Goal: Check status: Check status

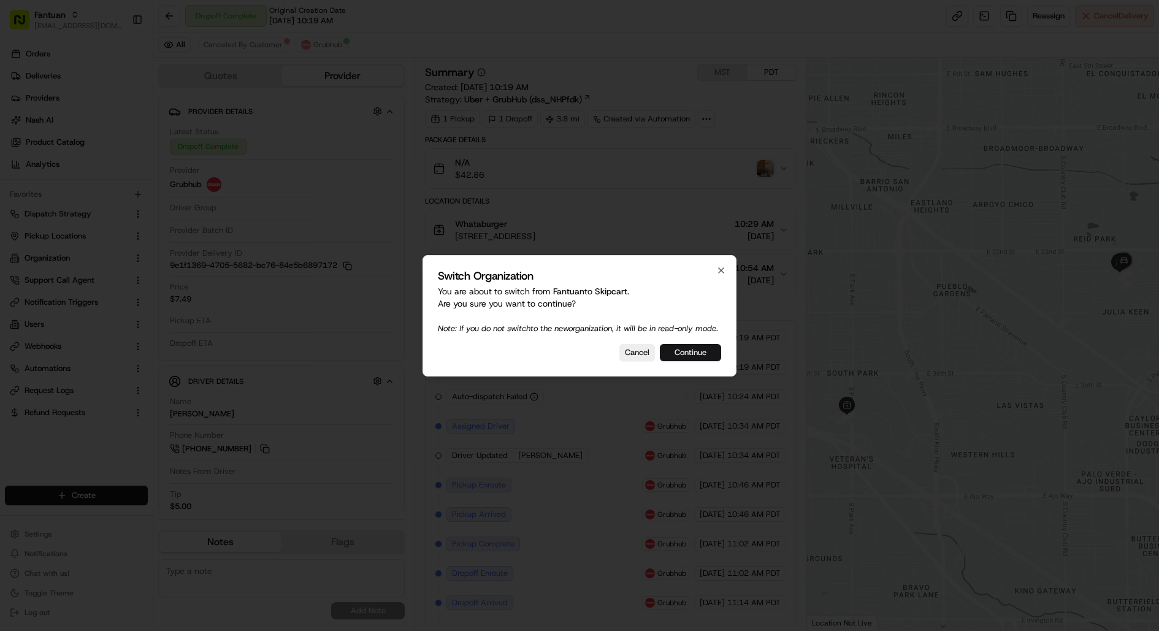
click at [685, 359] on button "Continue" at bounding box center [690, 352] width 61 height 17
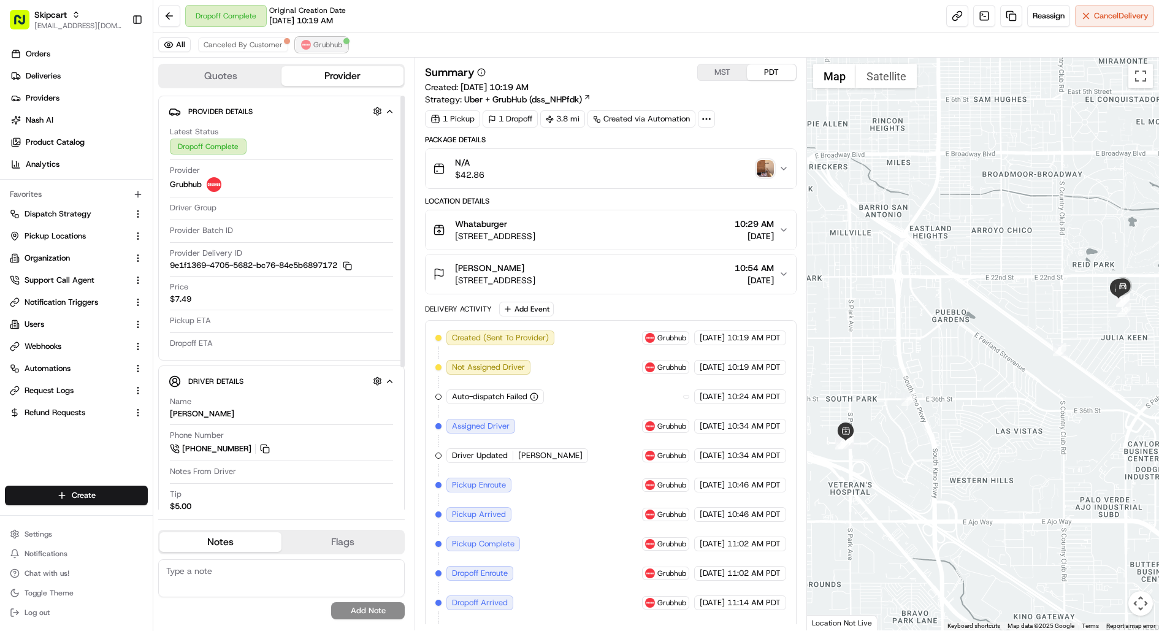
click at [321, 45] on span "Grubhub" at bounding box center [327, 45] width 29 height 10
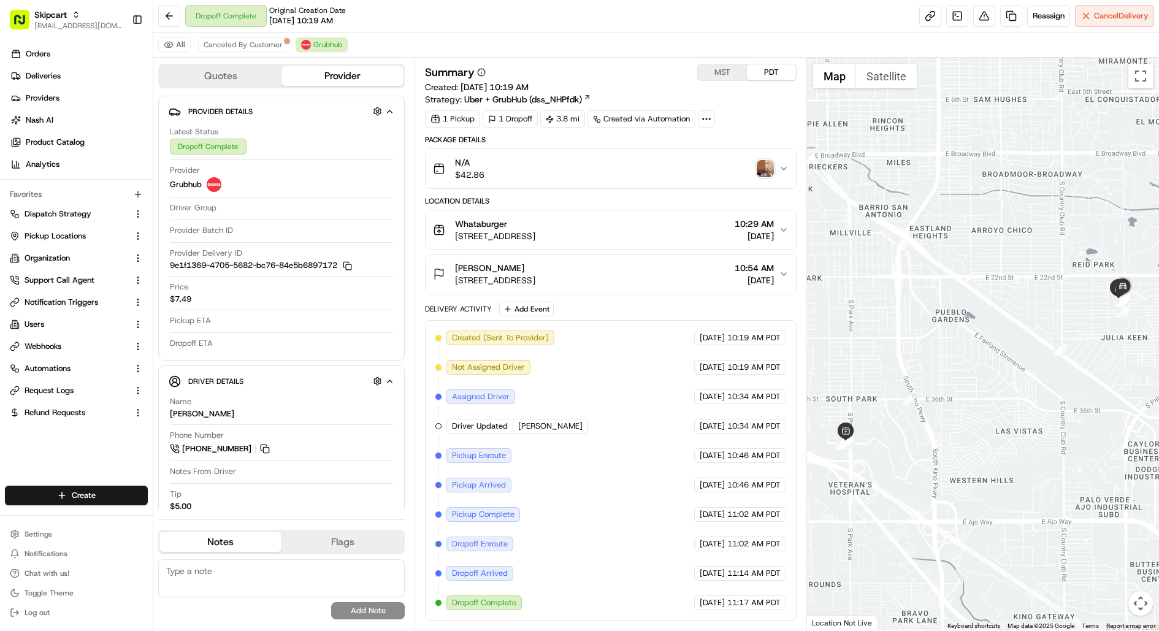
click at [571, 243] on button "Whataburger [STREET_ADDRESS] 10:29 AM [DATE]" at bounding box center [610, 229] width 370 height 39
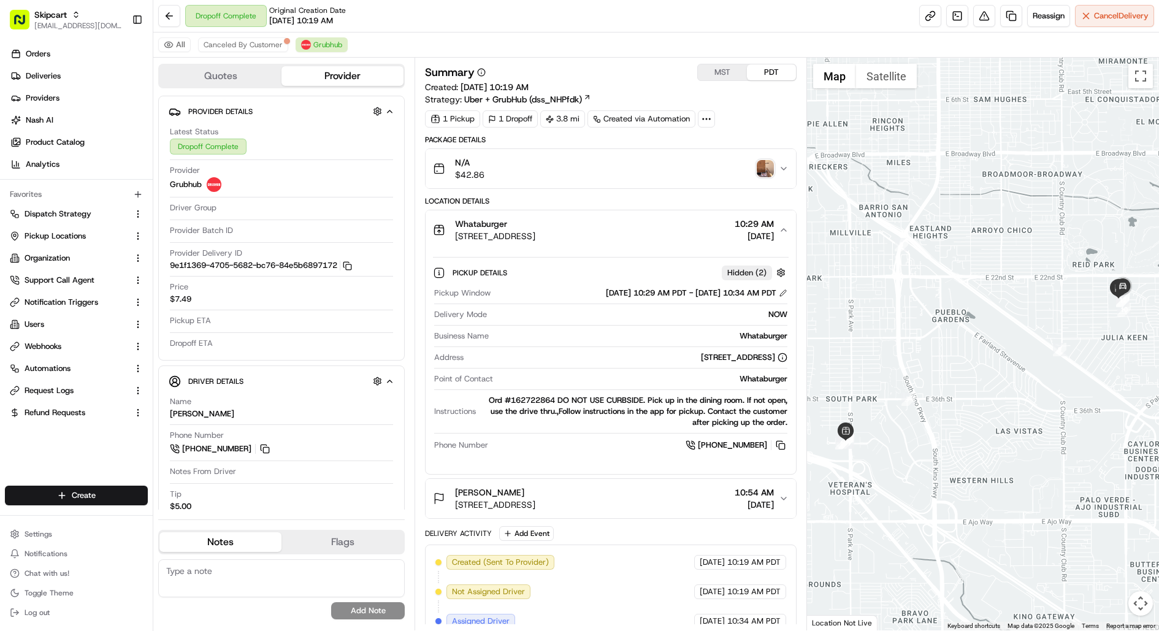
click at [571, 243] on button "Whataburger [STREET_ADDRESS] 10:29 AM [DATE]" at bounding box center [610, 229] width 370 height 39
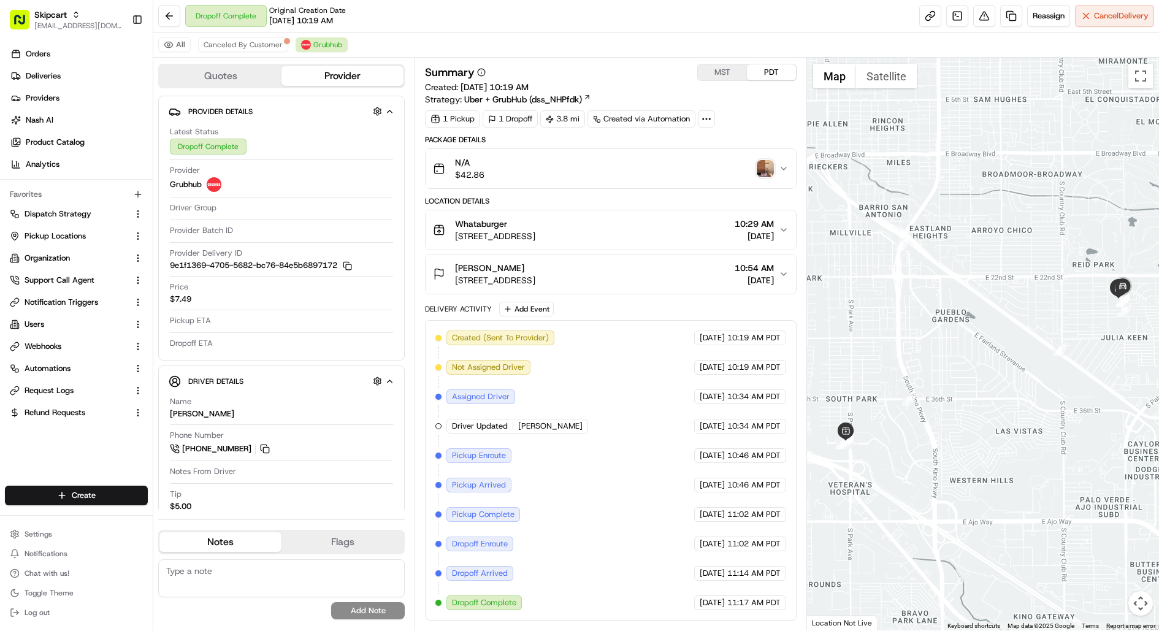
click at [596, 162] on div "N/A $42.86" at bounding box center [606, 168] width 346 height 25
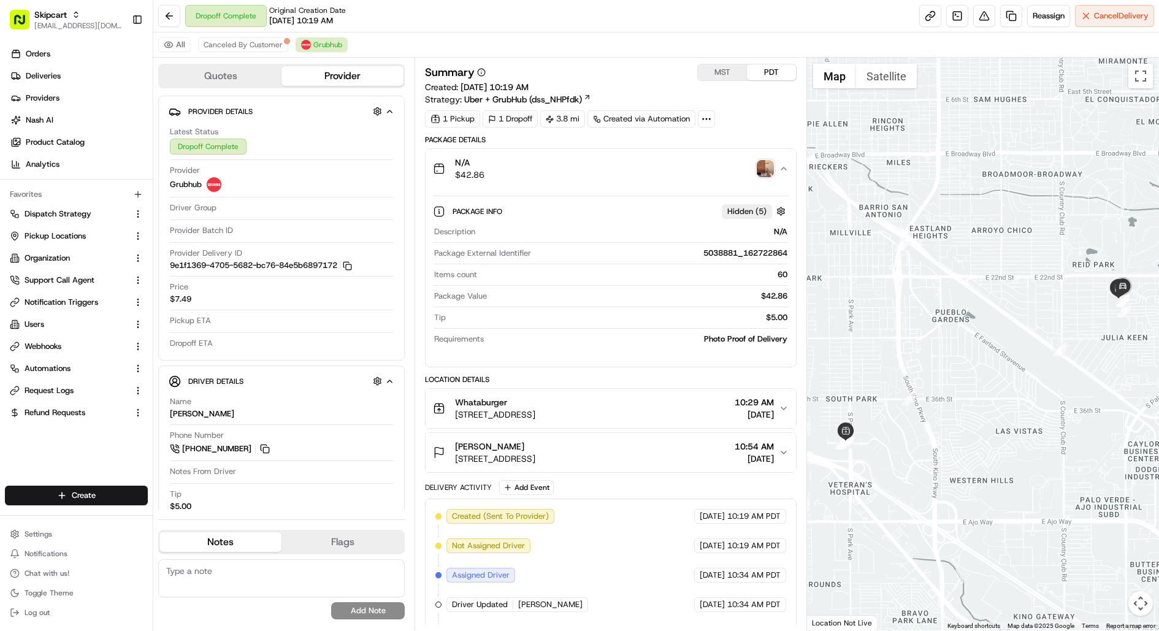
click at [761, 165] on img "button" at bounding box center [765, 168] width 17 height 17
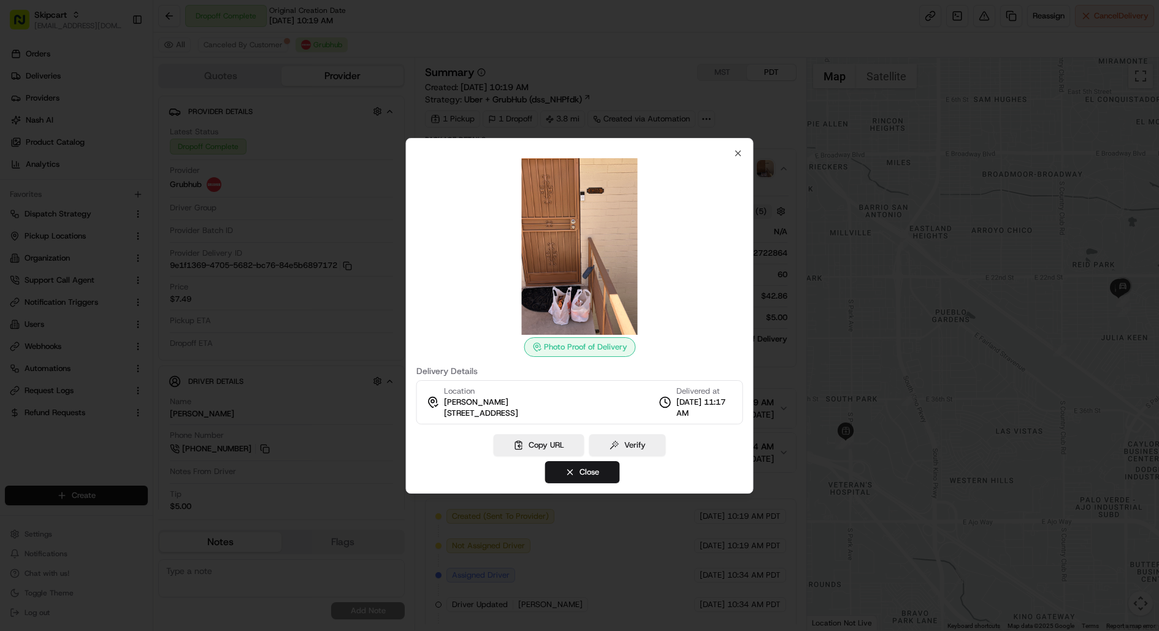
click at [752, 148] on div "Photo Proof of Delivery Delivery Details Location [PERSON_NAME] [STREET_ADDRESS…" at bounding box center [580, 316] width 348 height 356
click at [744, 148] on div "Photo Proof of Delivery Delivery Details Location [PERSON_NAME] [STREET_ADDRESS…" at bounding box center [580, 316] width 348 height 356
click at [736, 150] on icon "button" at bounding box center [738, 153] width 10 height 10
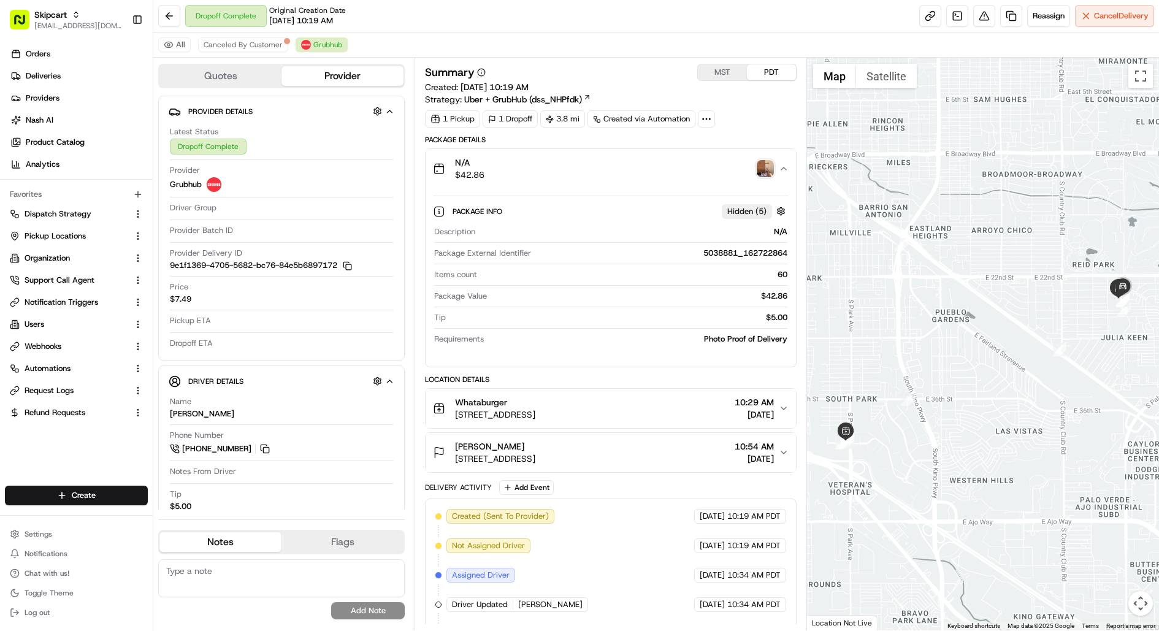
scroll to position [167, 0]
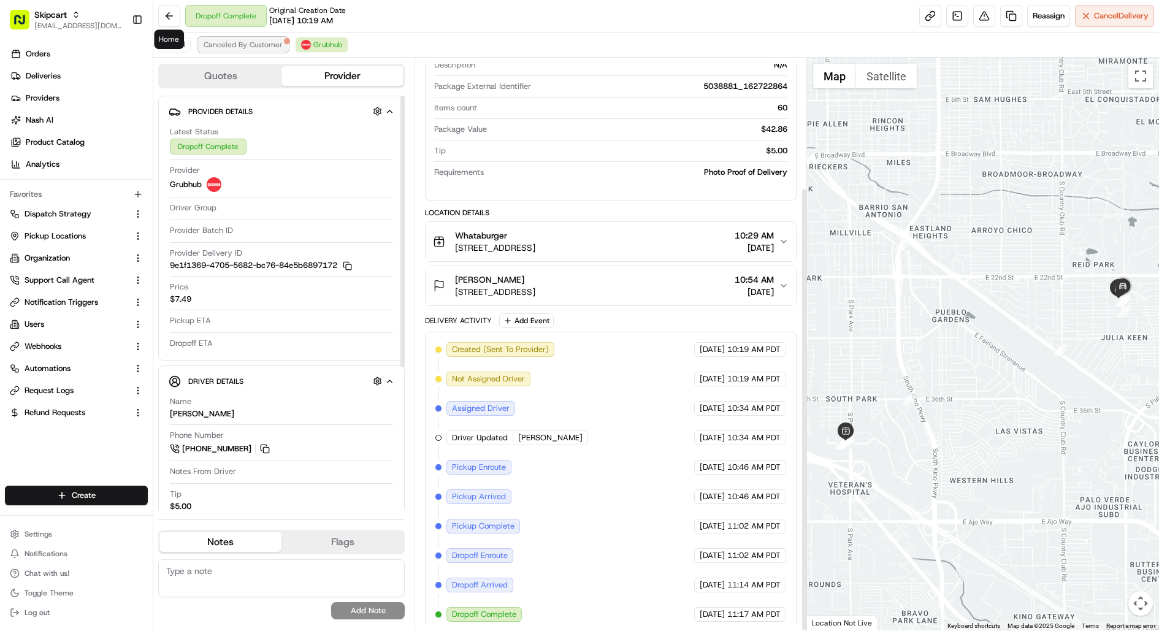
click at [249, 48] on span "Canceled By Customer" at bounding box center [243, 45] width 79 height 10
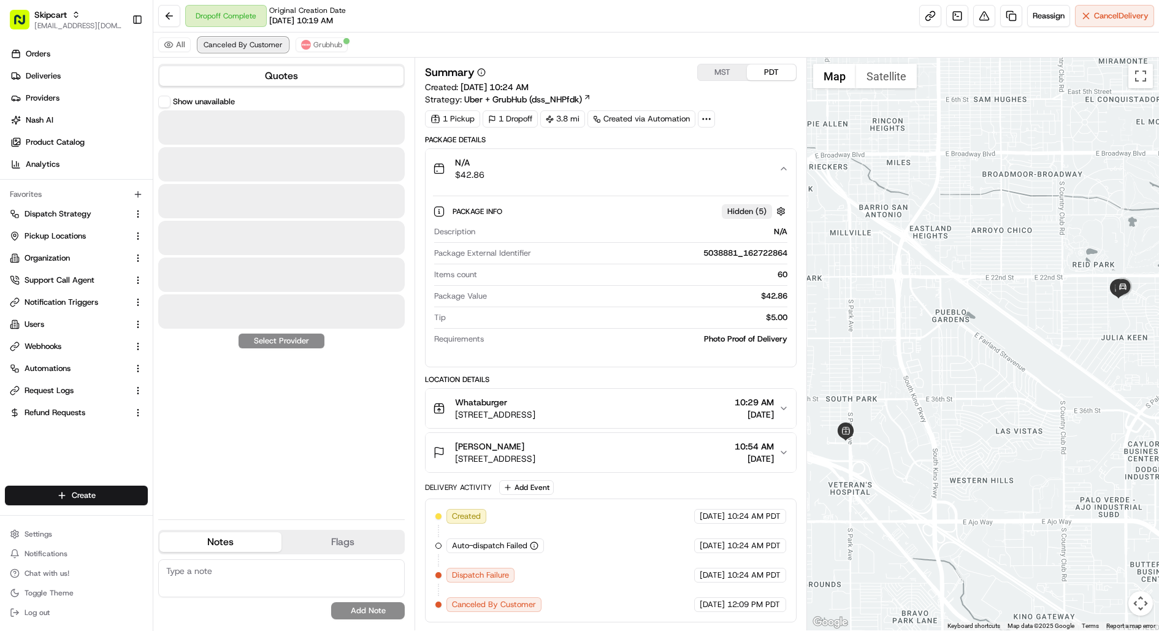
scroll to position [0, 0]
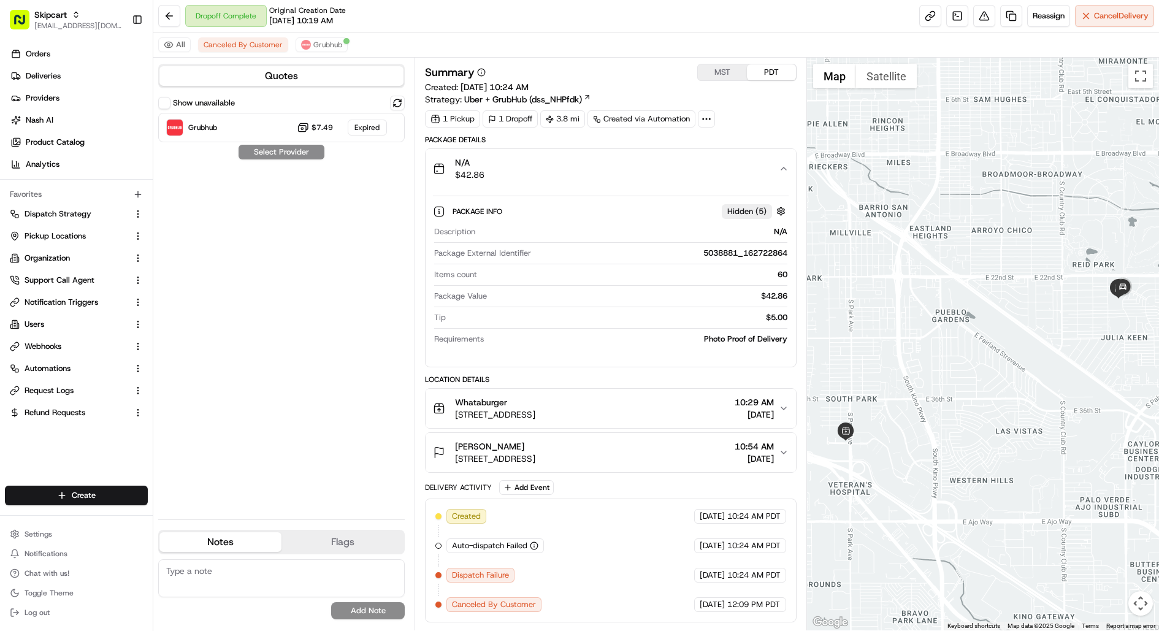
click at [164, 102] on button "Show unavailable" at bounding box center [164, 103] width 12 height 12
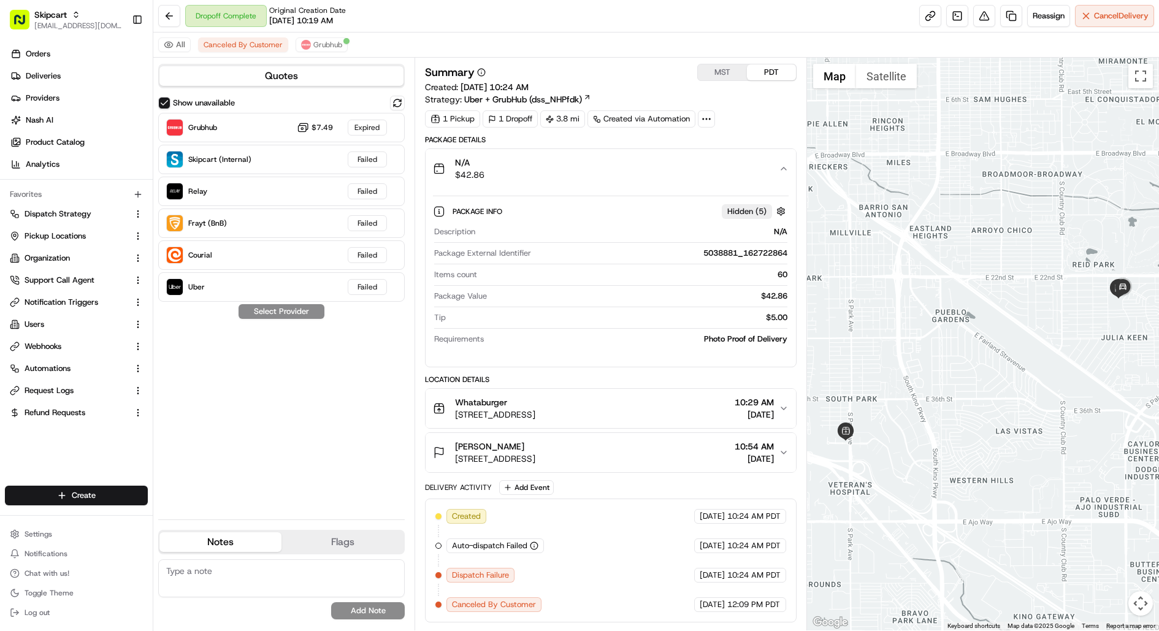
click at [784, 266] on div "Description N/A Package External Identifier 5038881_162722864 Items count 60 Pa…" at bounding box center [611, 285] width 356 height 128
click at [714, 426] on div "Location Details Whataburger [STREET_ADDRESS] 10:29 AM [DATE] [PERSON_NAME] [ST…" at bounding box center [611, 424] width 372 height 98
click at [714, 404] on div "Whataburger [STREET_ADDRESS] 10:29 AM [DATE]" at bounding box center [606, 408] width 346 height 25
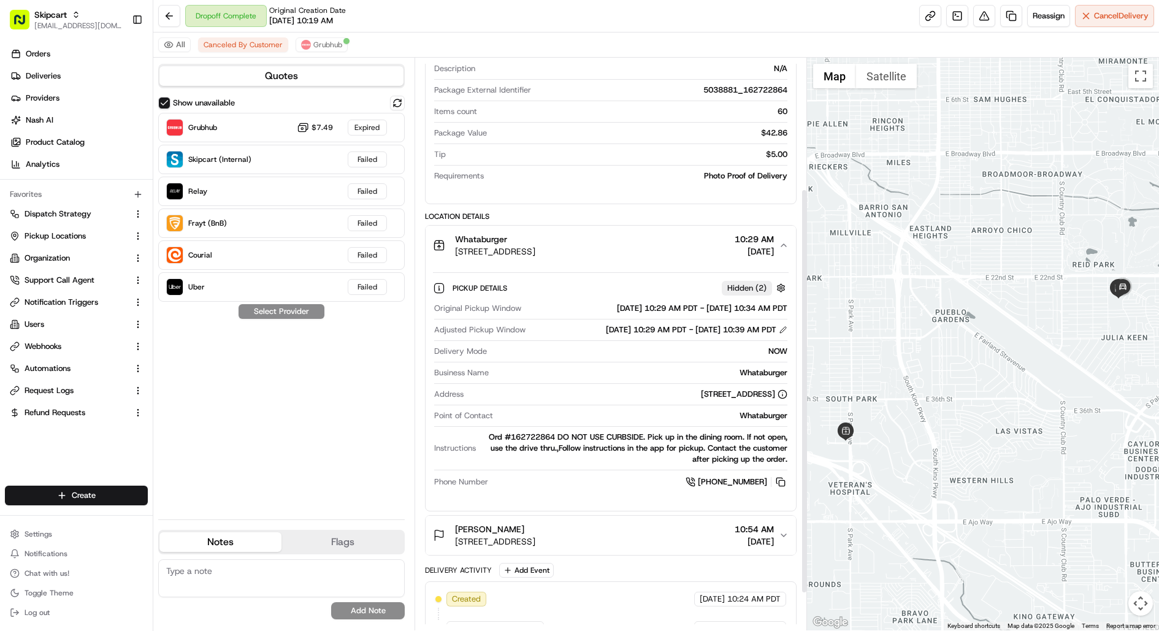
scroll to position [238, 0]
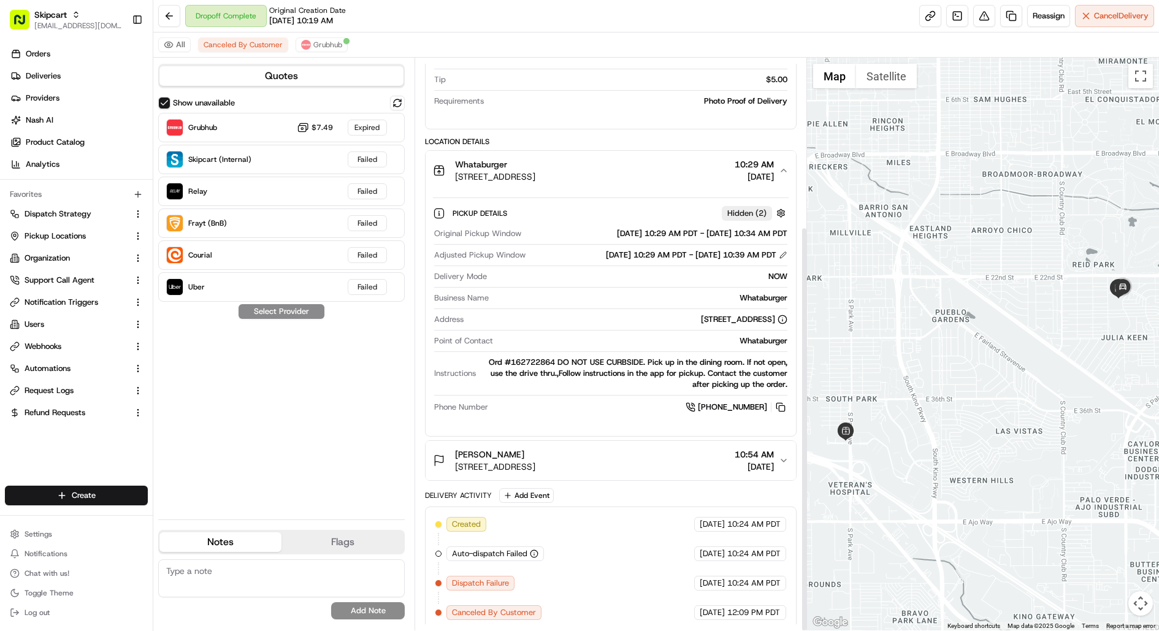
click at [711, 456] on div "[PERSON_NAME] [STREET_ADDRESS] 10:54 AM [DATE]" at bounding box center [606, 460] width 346 height 25
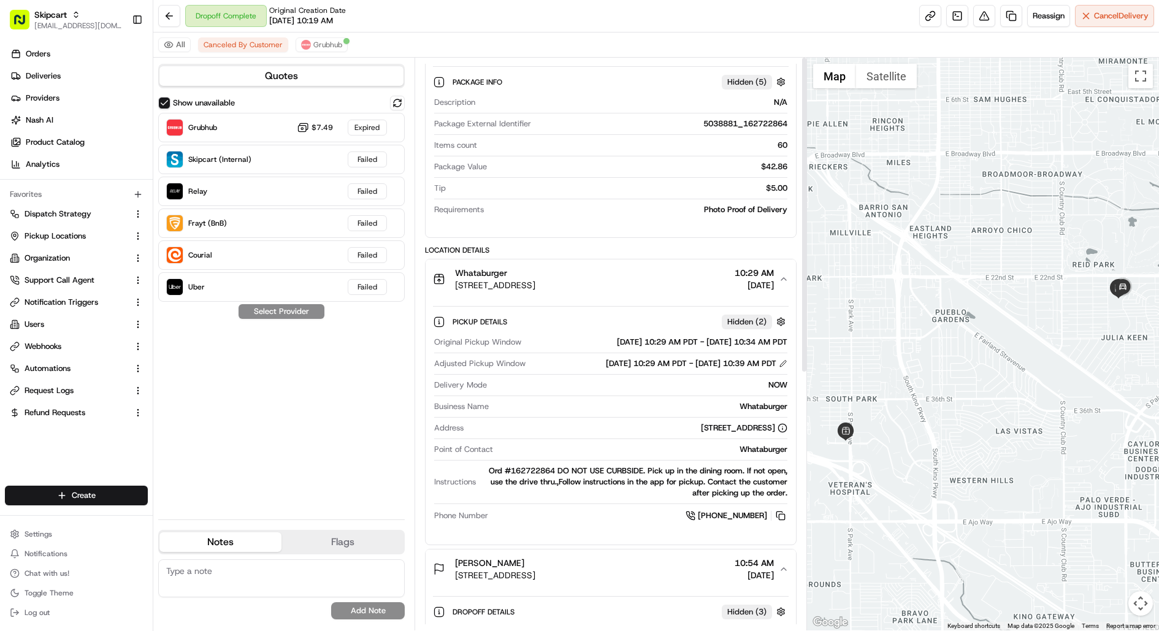
scroll to position [0, 0]
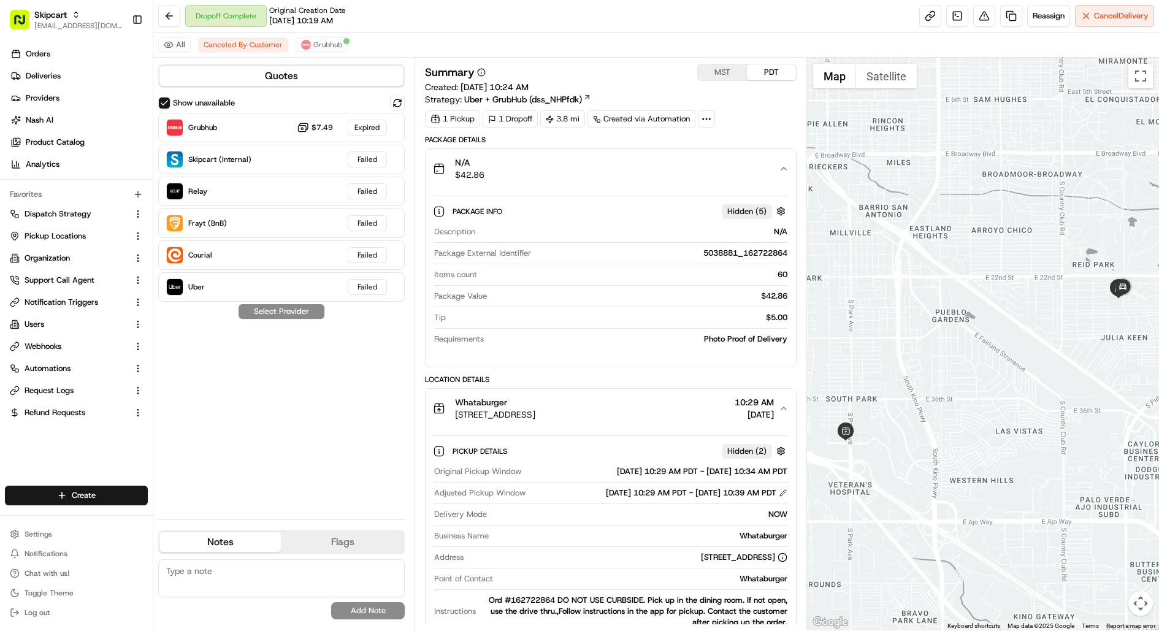
click at [778, 291] on div "$42.86" at bounding box center [640, 296] width 296 height 11
click at [785, 207] on button "button" at bounding box center [780, 211] width 15 height 15
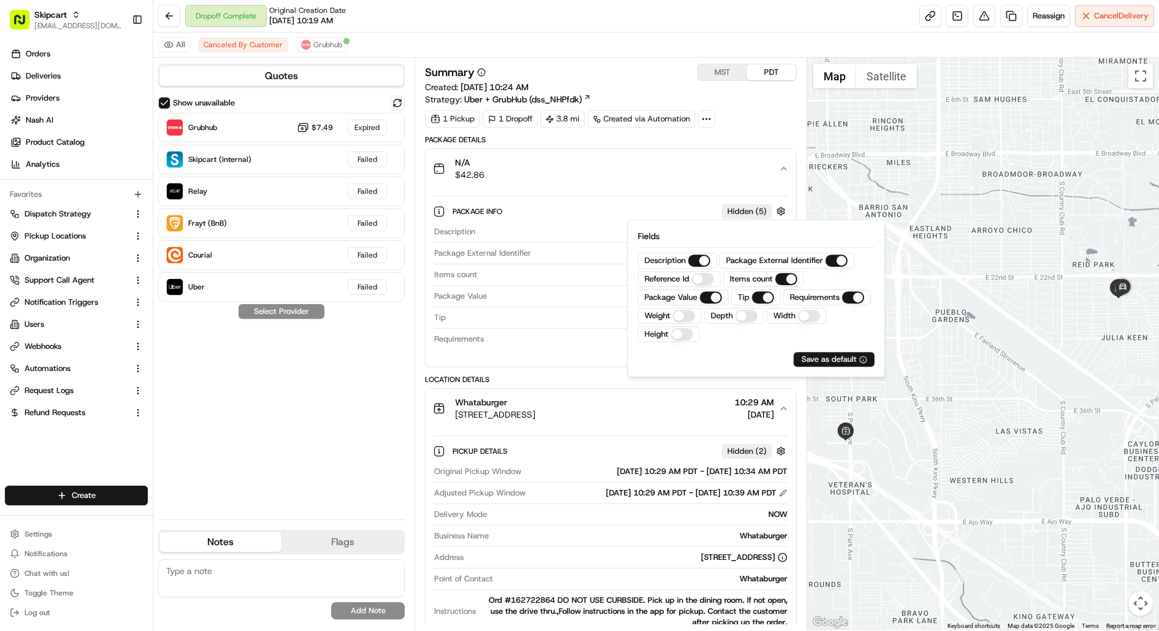
click at [535, 278] on div "Items count 60" at bounding box center [610, 277] width 353 height 17
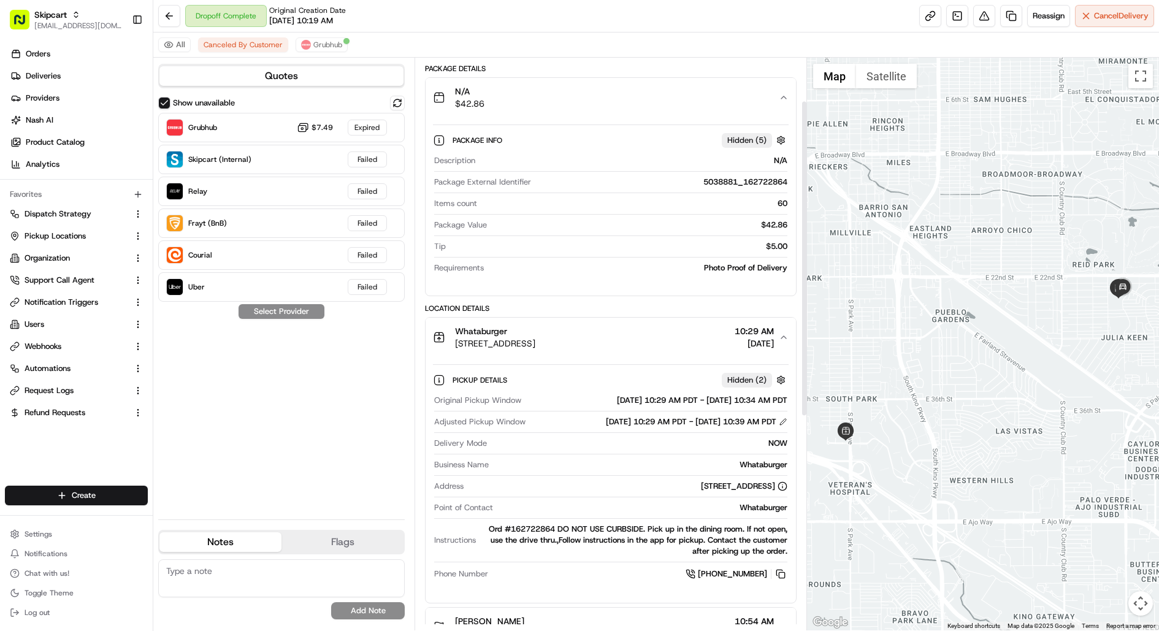
scroll to position [94, 0]
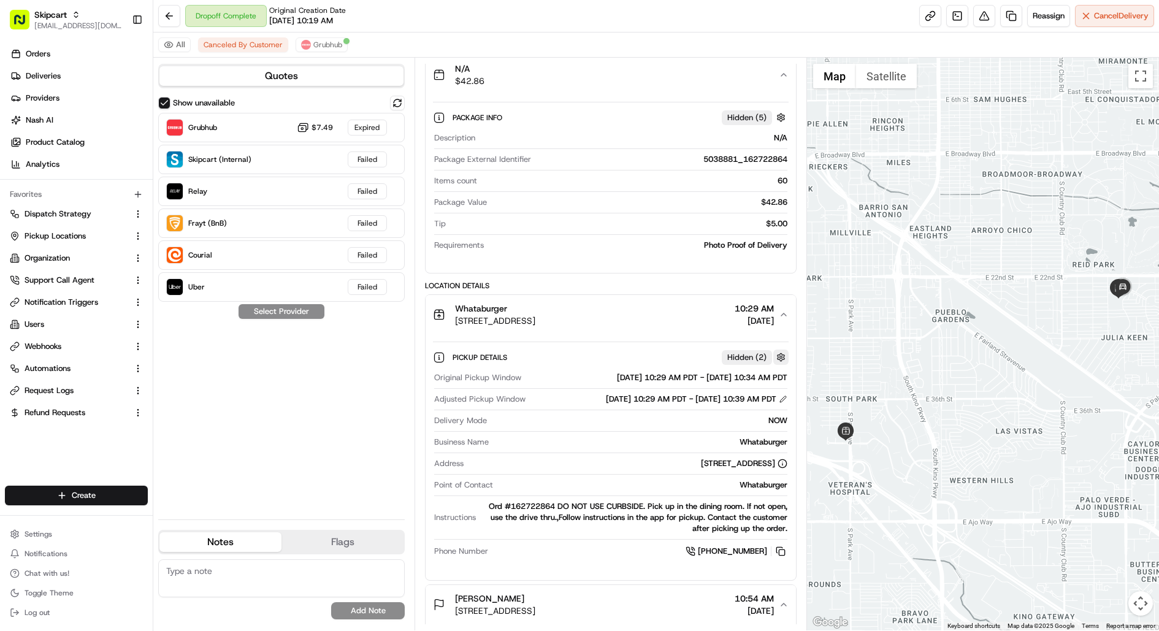
click at [782, 354] on button "button" at bounding box center [780, 356] width 15 height 15
